Goal: Transaction & Acquisition: Book appointment/travel/reservation

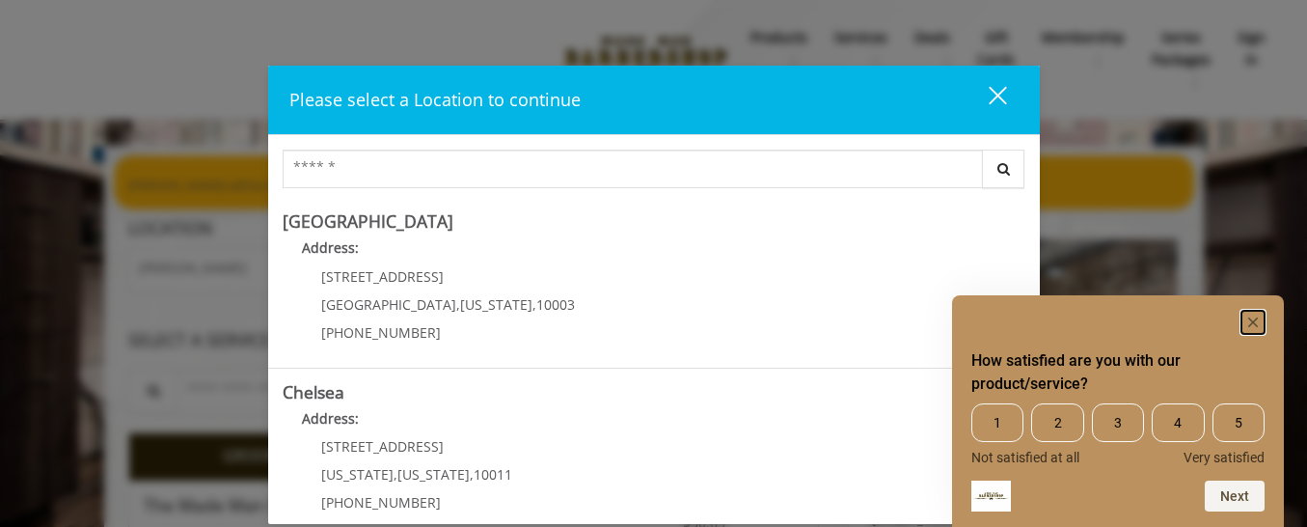
click at [1248, 323] on rect "Hide survey" at bounding box center [1253, 322] width 23 height 23
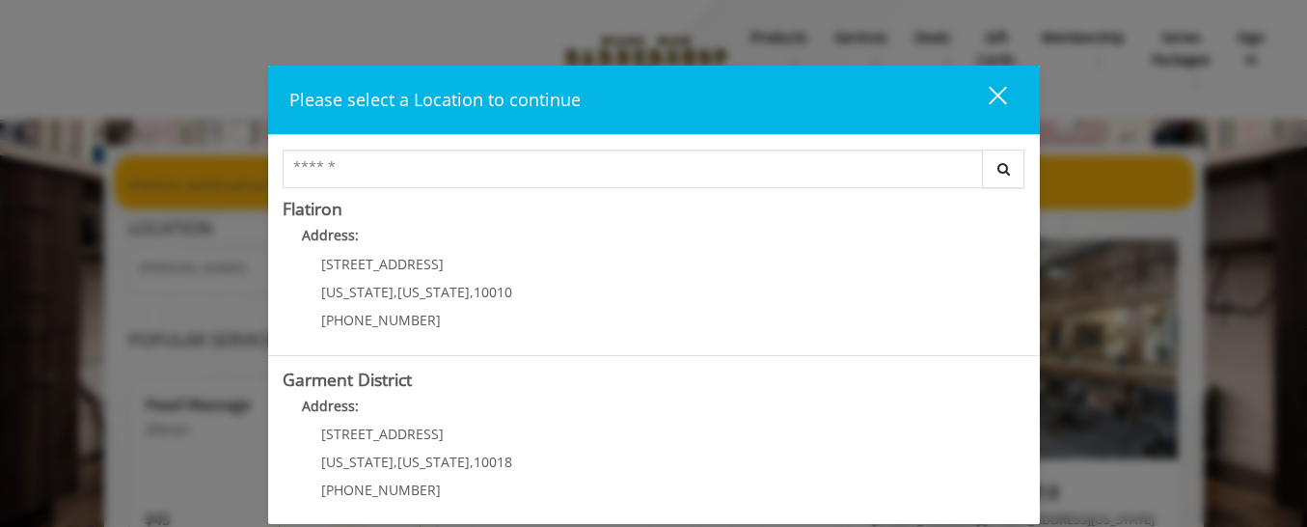
scroll to position [535, 0]
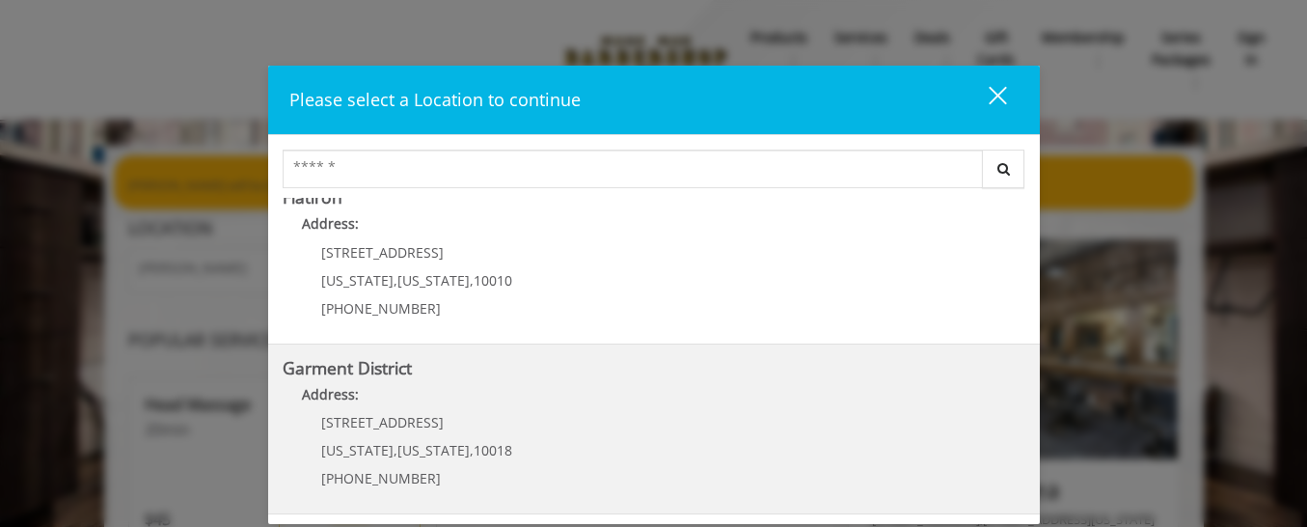
click at [447, 415] on p "[STREET_ADDRESS]" at bounding box center [416, 422] width 191 height 14
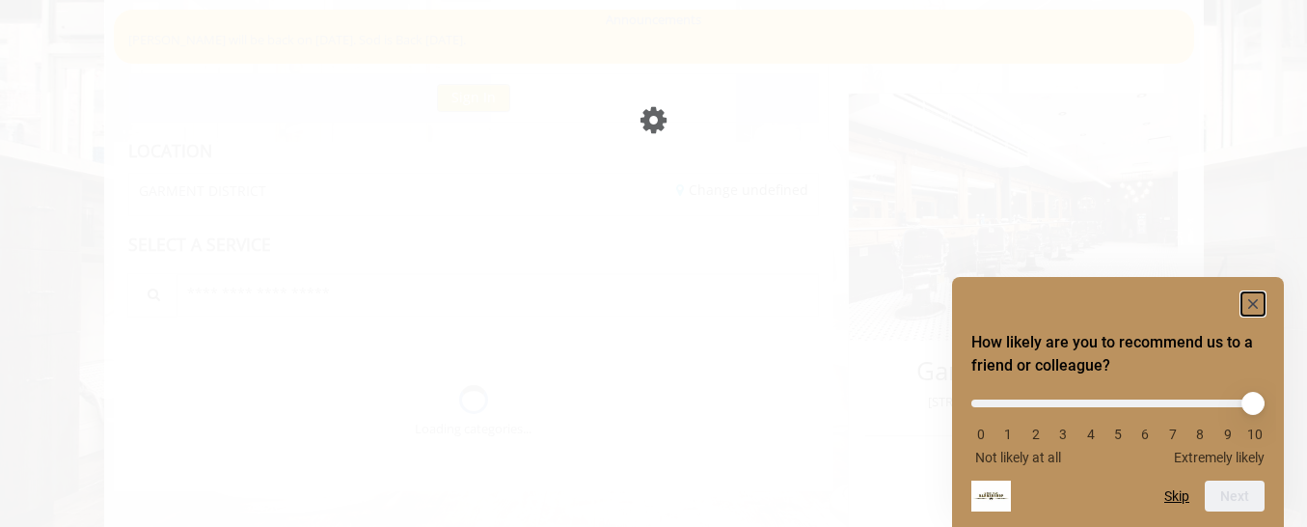
click at [1250, 301] on icon "Hide survey" at bounding box center [1253, 304] width 10 height 10
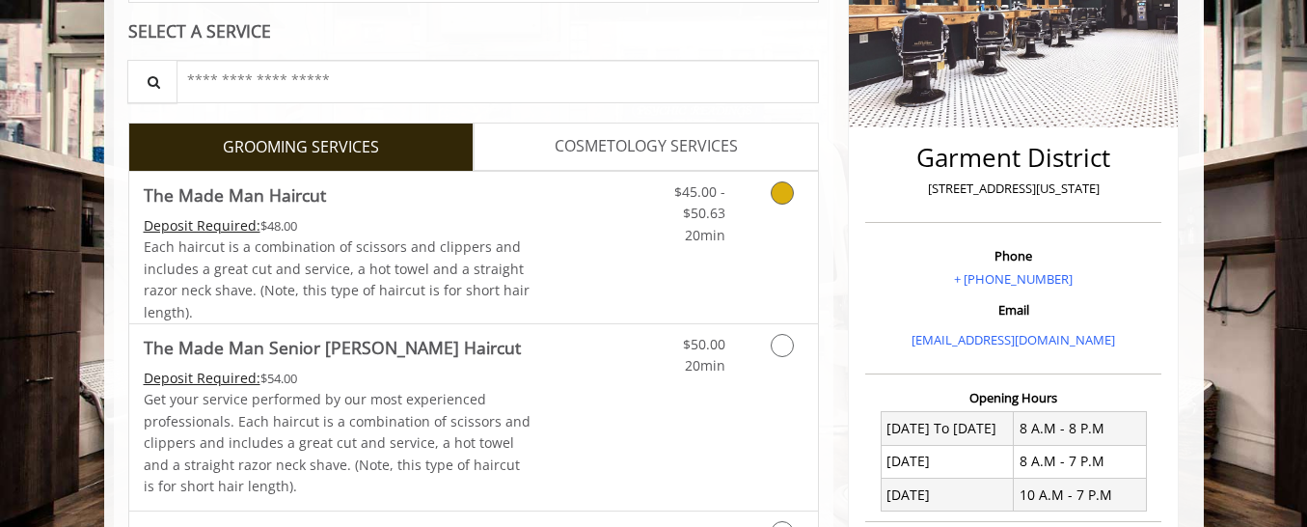
scroll to position [361, 0]
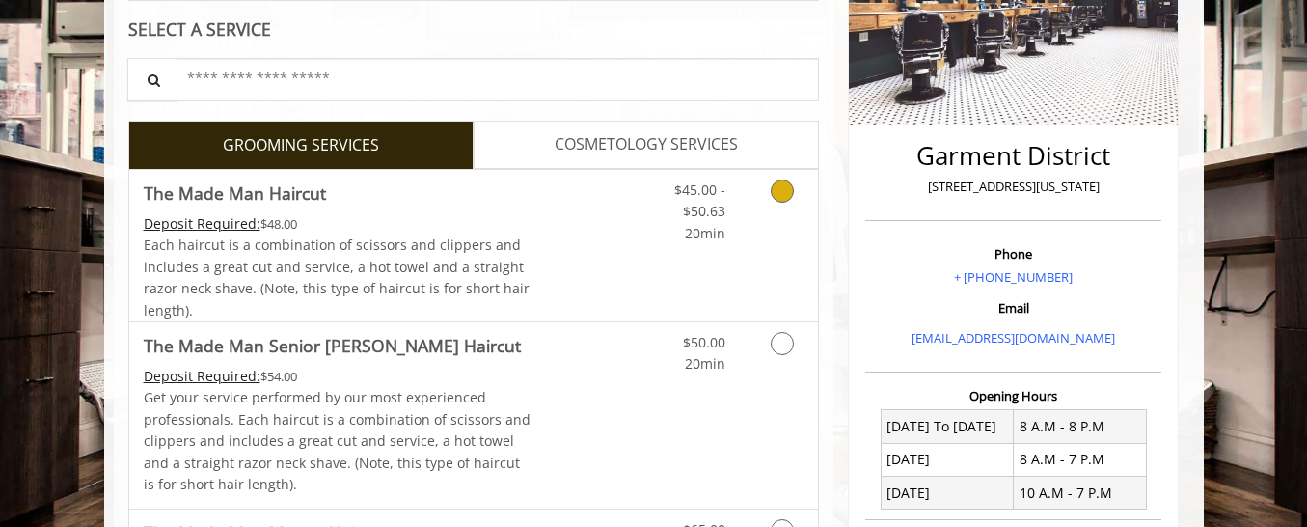
click at [783, 207] on link "Grooming services" at bounding box center [778, 207] width 49 height 74
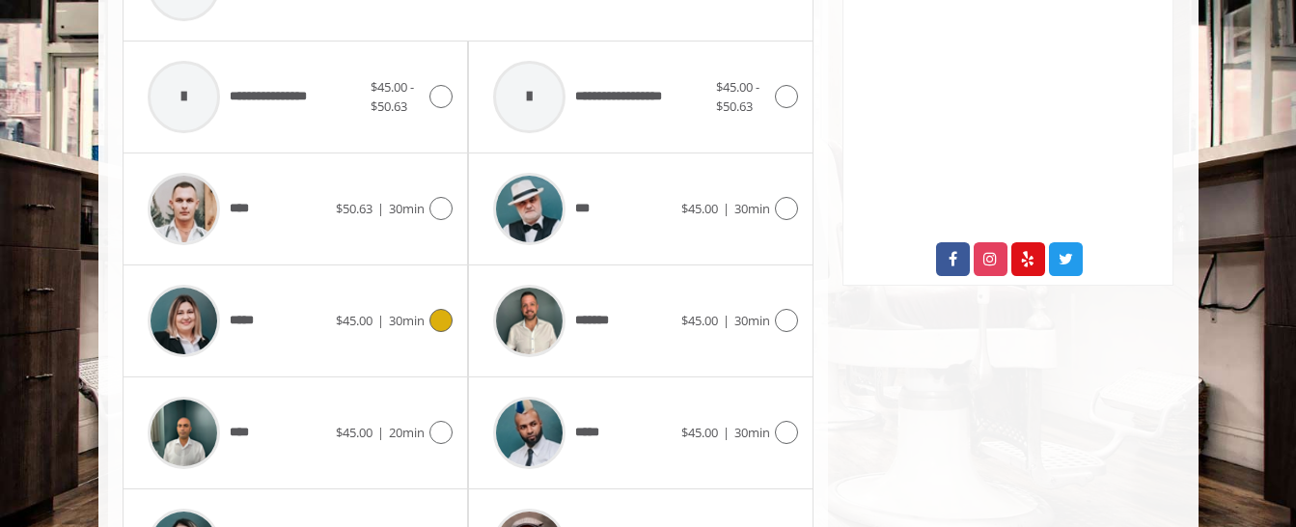
scroll to position [1061, 0]
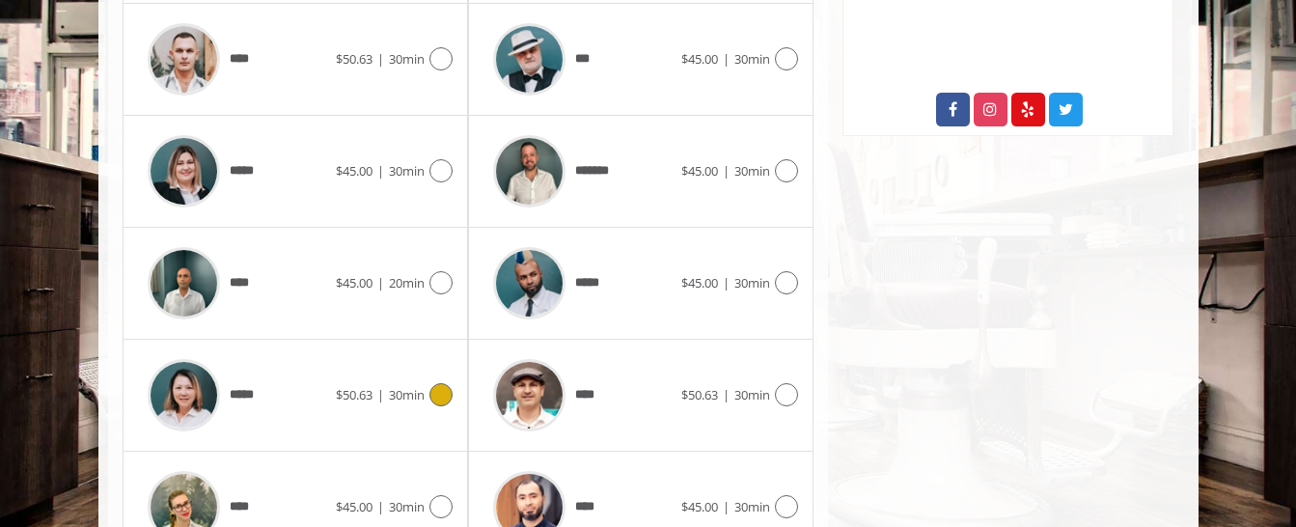
click at [445, 396] on icon at bounding box center [440, 394] width 23 height 23
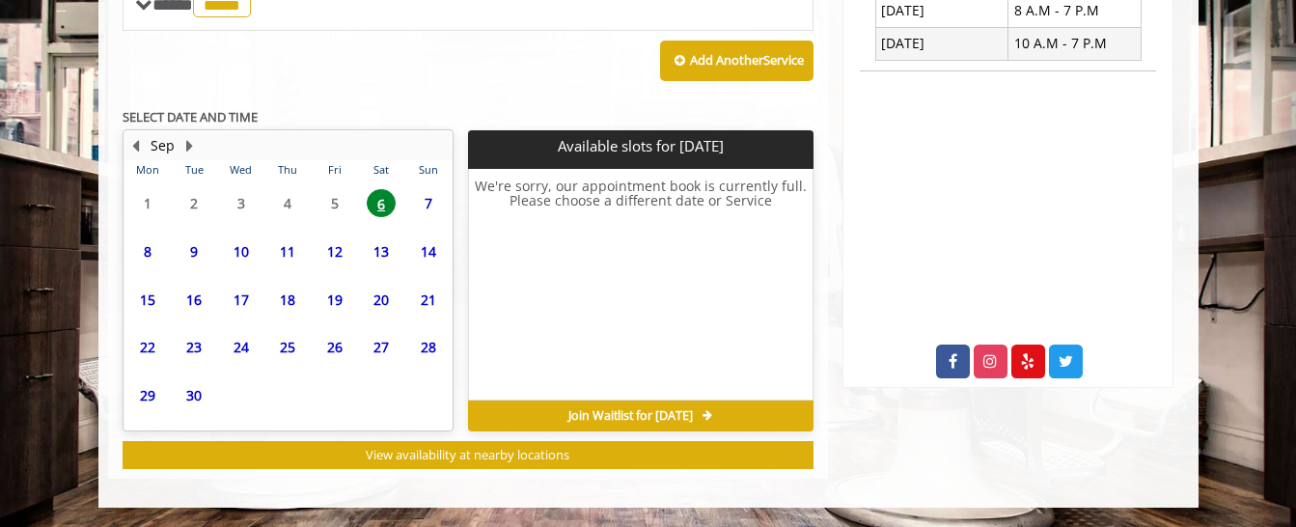
scroll to position [788, 0]
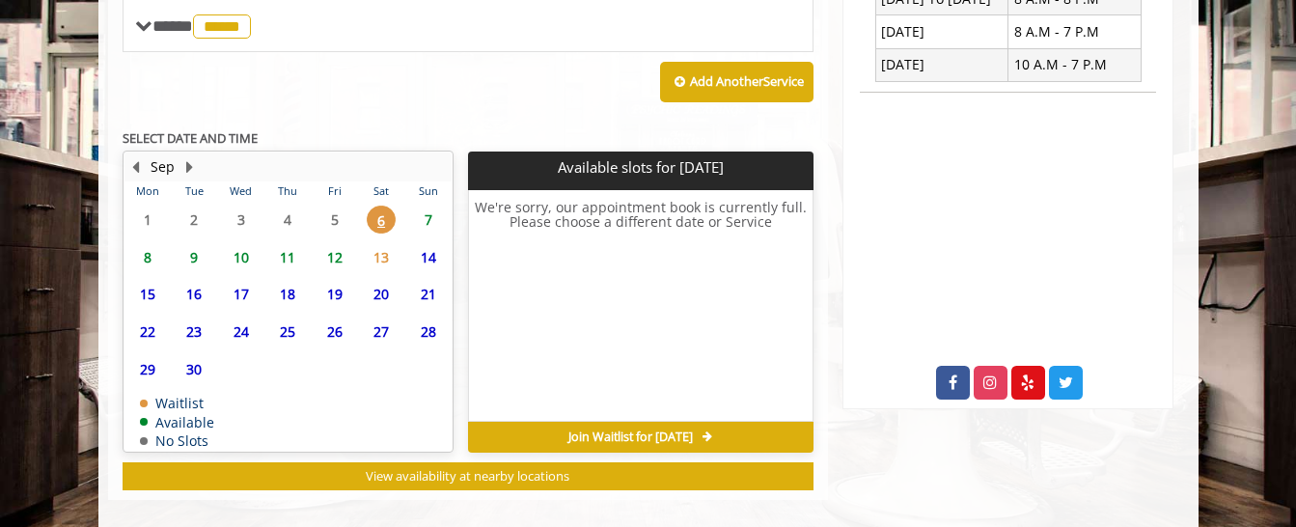
click at [427, 218] on span "7" at bounding box center [428, 219] width 29 height 28
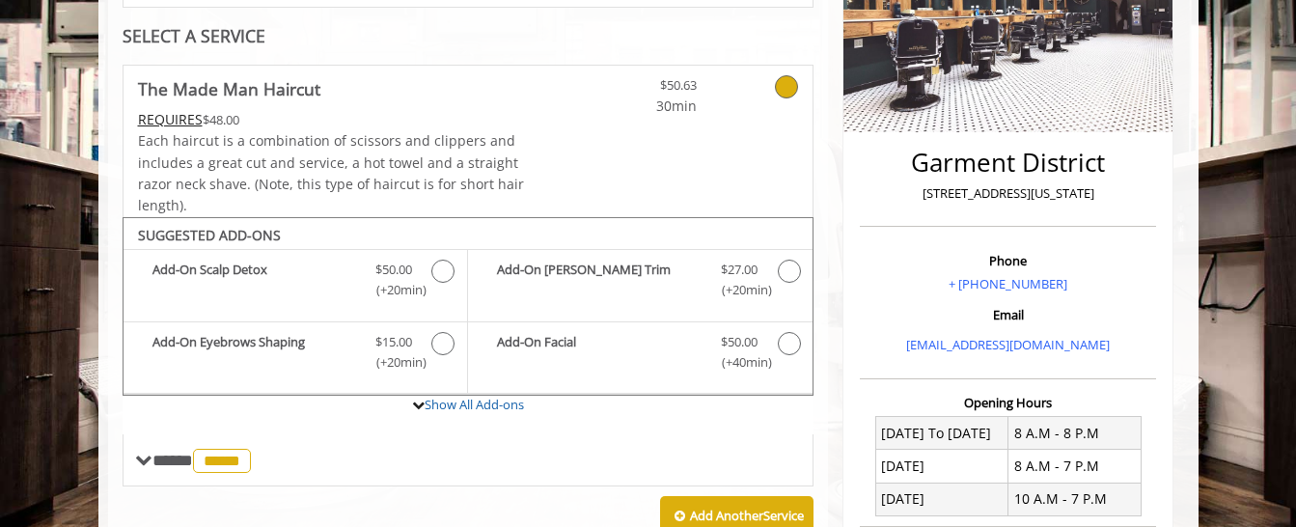
scroll to position [350, 0]
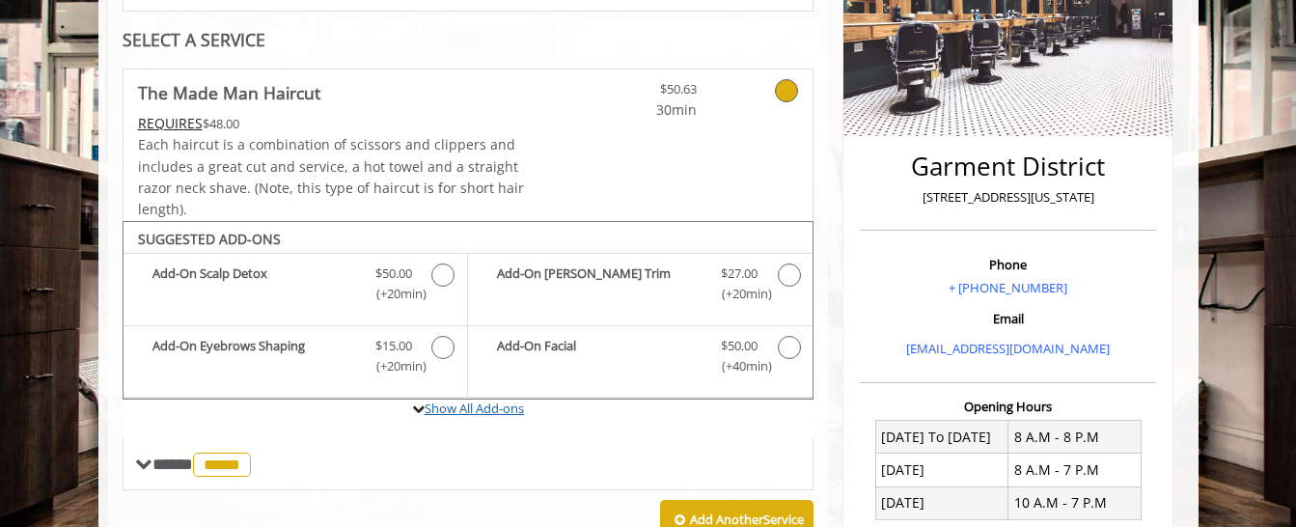
click at [503, 407] on link "Show All Add-ons" at bounding box center [473, 407] width 99 height 17
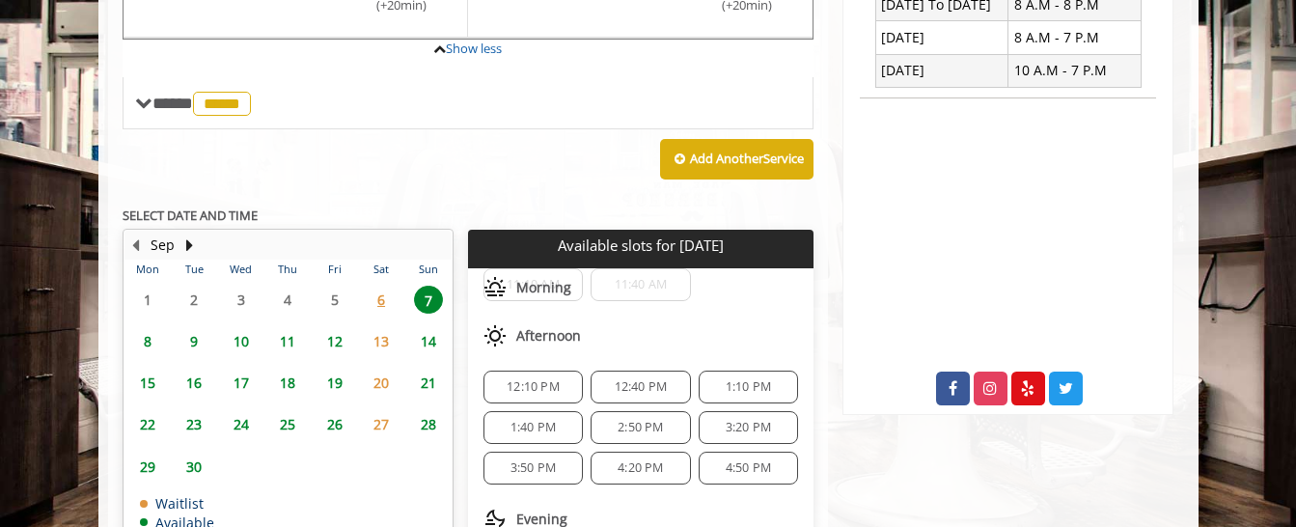
scroll to position [66, 0]
click at [726, 375] on span "1:10 PM" at bounding box center [747, 375] width 45 height 15
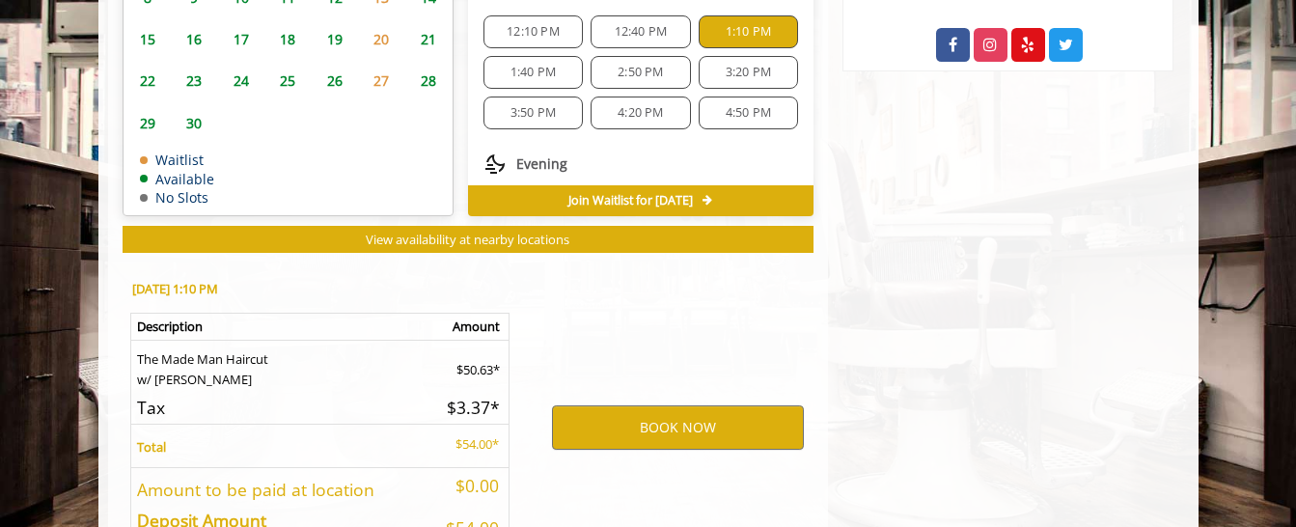
scroll to position [1259, 0]
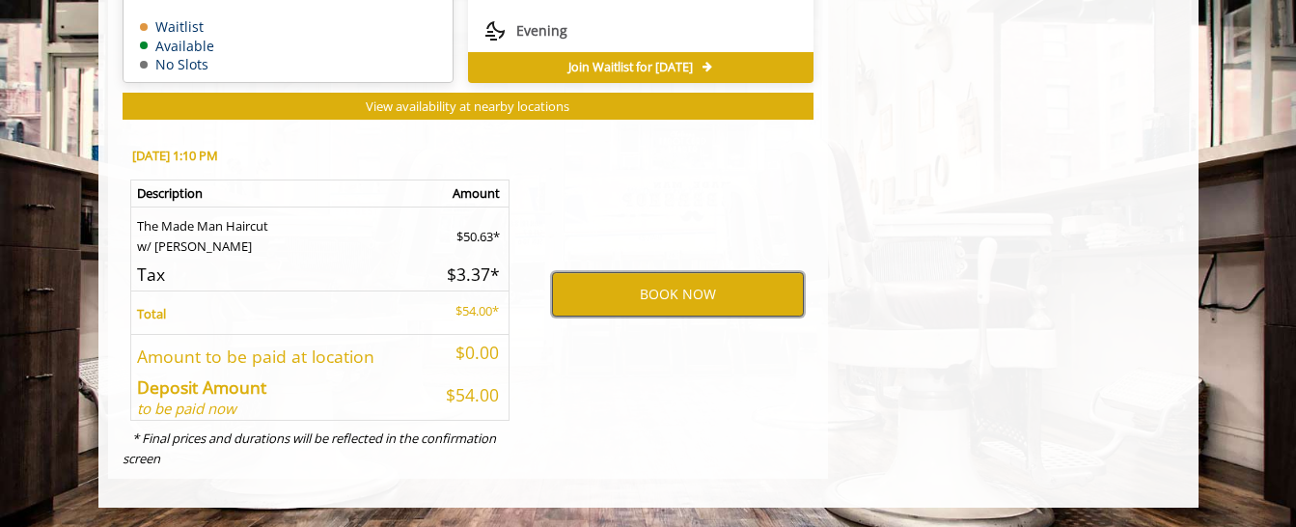
click at [697, 297] on button "BOOK NOW" at bounding box center [678, 294] width 252 height 44
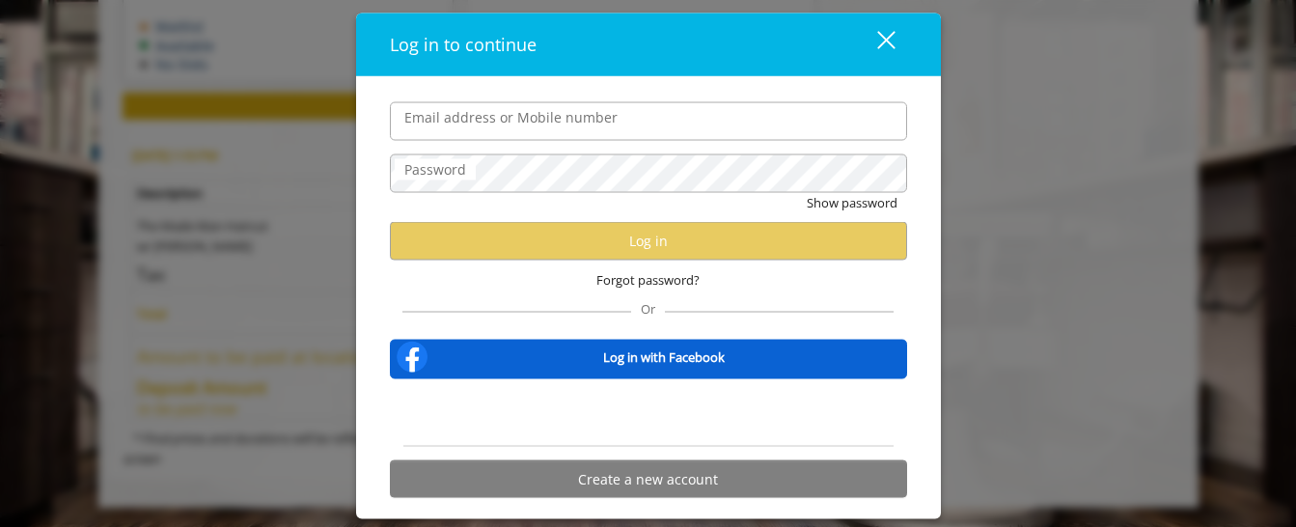
type input "**********"
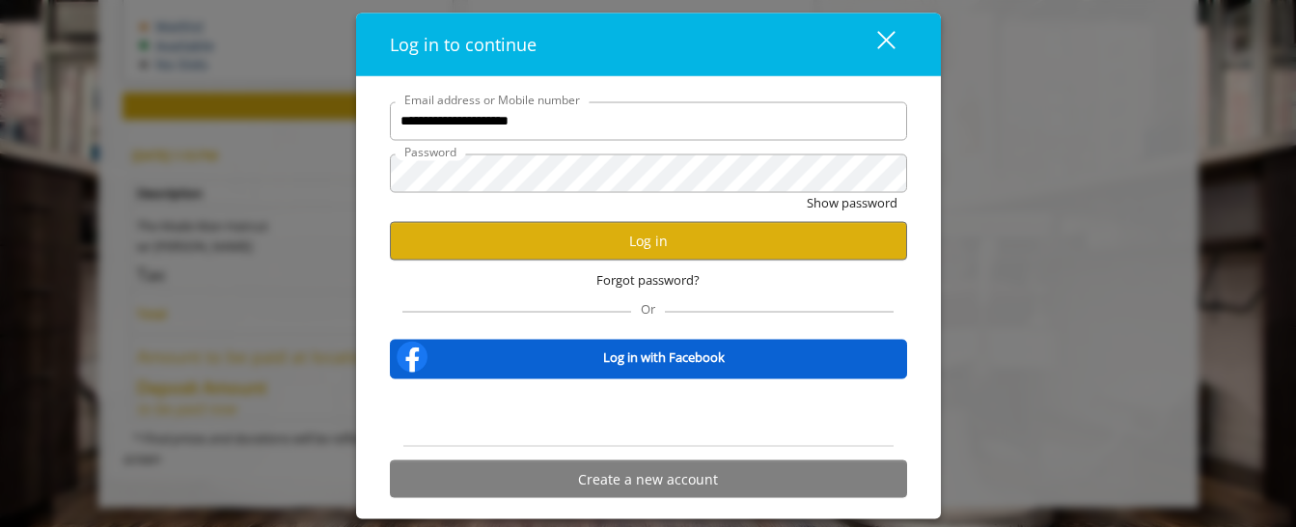
scroll to position [0, 0]
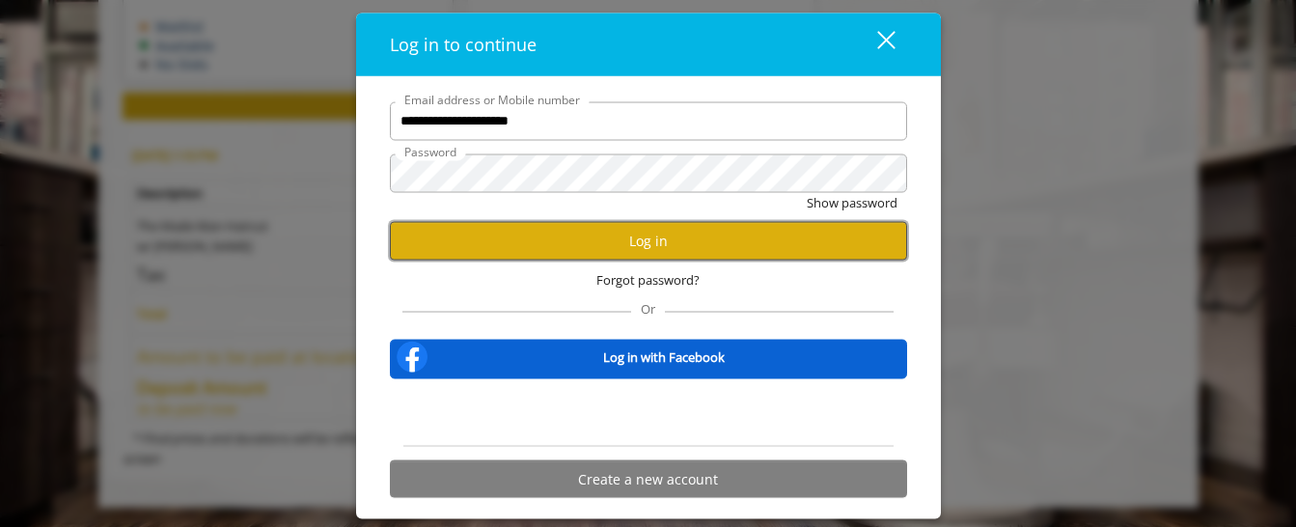
click at [645, 225] on button "Log in" at bounding box center [648, 241] width 517 height 38
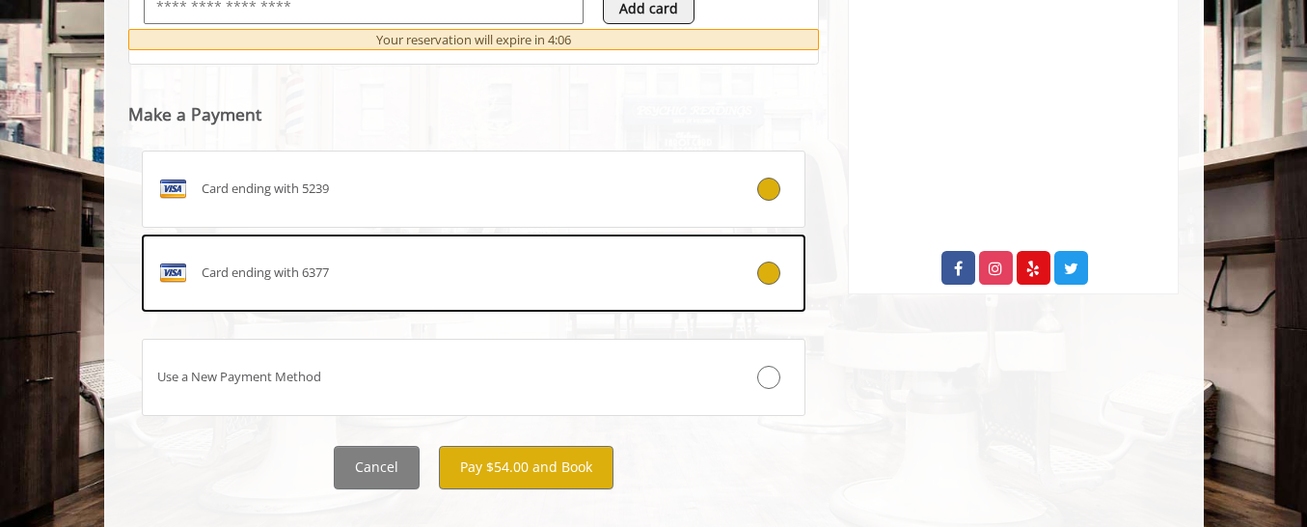
scroll to position [933, 0]
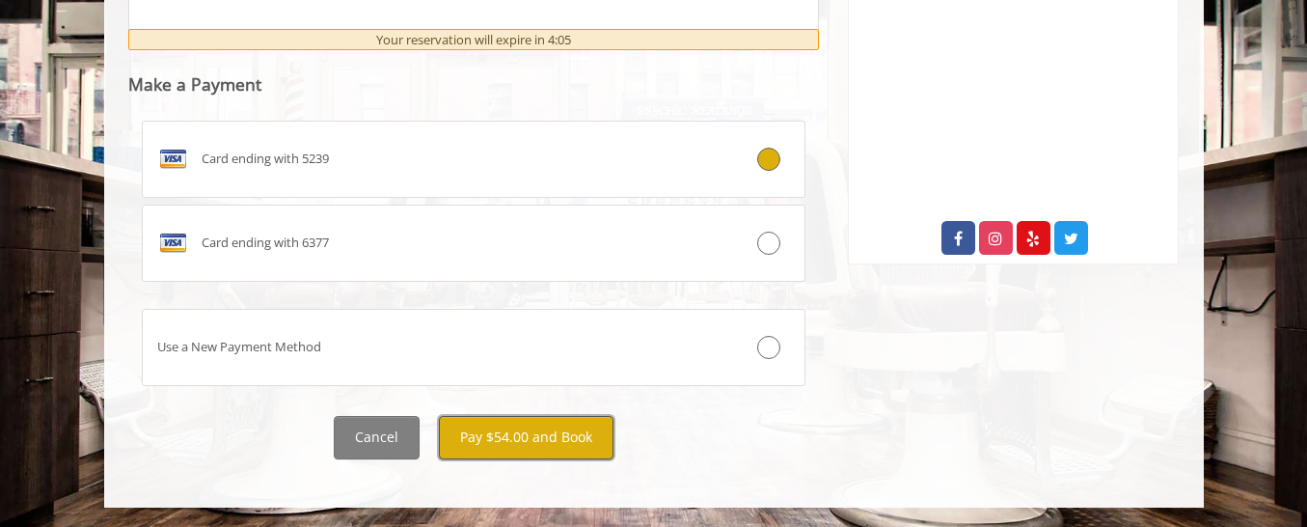
click at [520, 418] on button "Pay $54.00 and Book" at bounding box center [526, 437] width 175 height 43
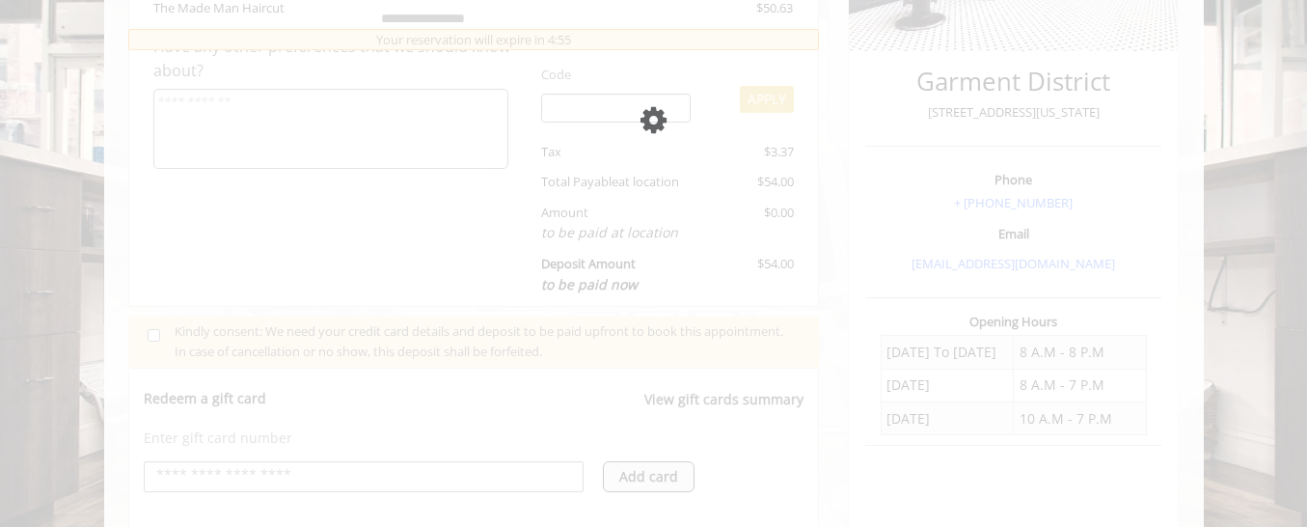
scroll to position [96, 0]
